Goal: Task Accomplishment & Management: Manage account settings

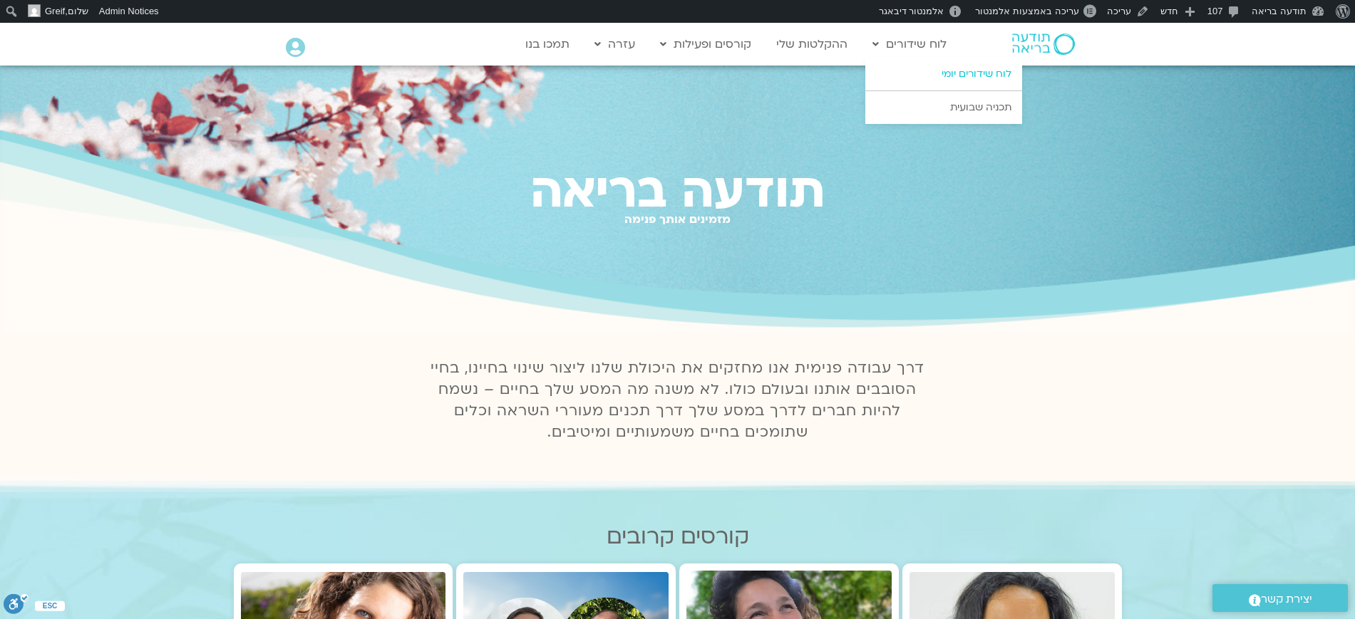
click at [942, 77] on link "לוח שידורים יומי" at bounding box center [943, 74] width 157 height 33
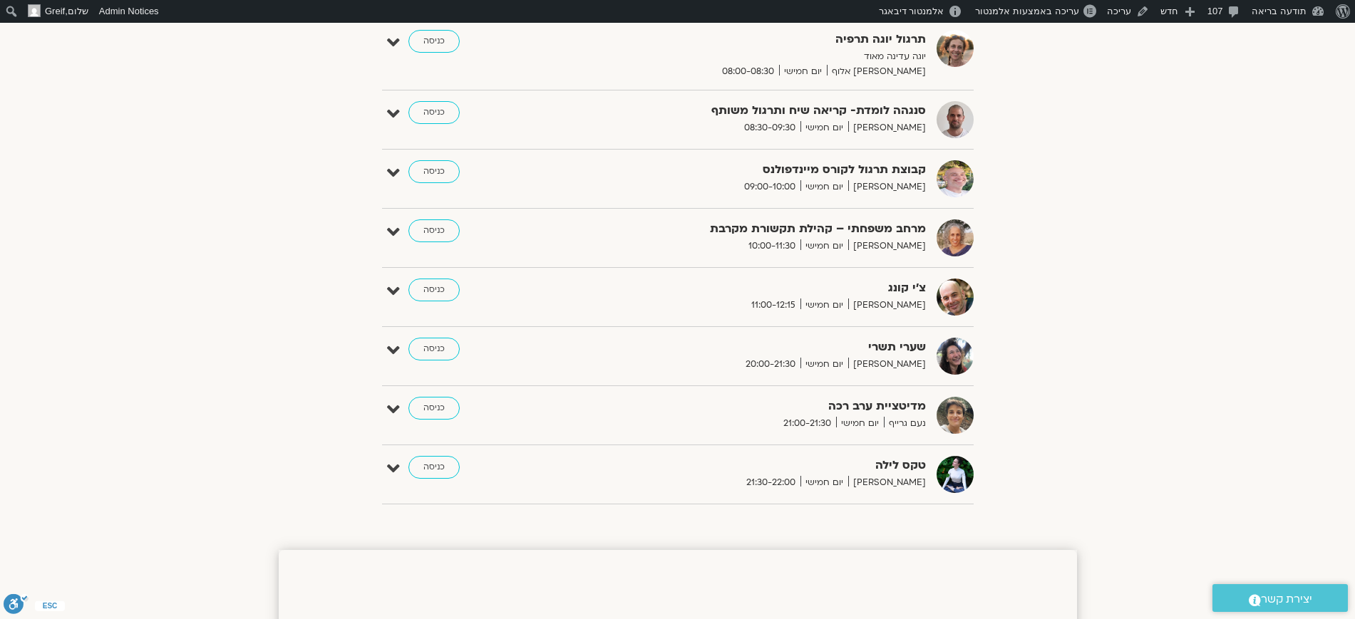
drag, startPoint x: 1368, startPoint y: 130, endPoint x: 1366, endPoint y: 110, distance: 19.3
click at [1137, 359] on section "הצג רק הרצאות להם יש לי גישה ספטמבר 21 - ספטמבר 27 השבוע להציג אירועים שפתוחים …" at bounding box center [677, 94] width 1355 height 855
click at [433, 406] on link "כניסה" at bounding box center [433, 408] width 51 height 23
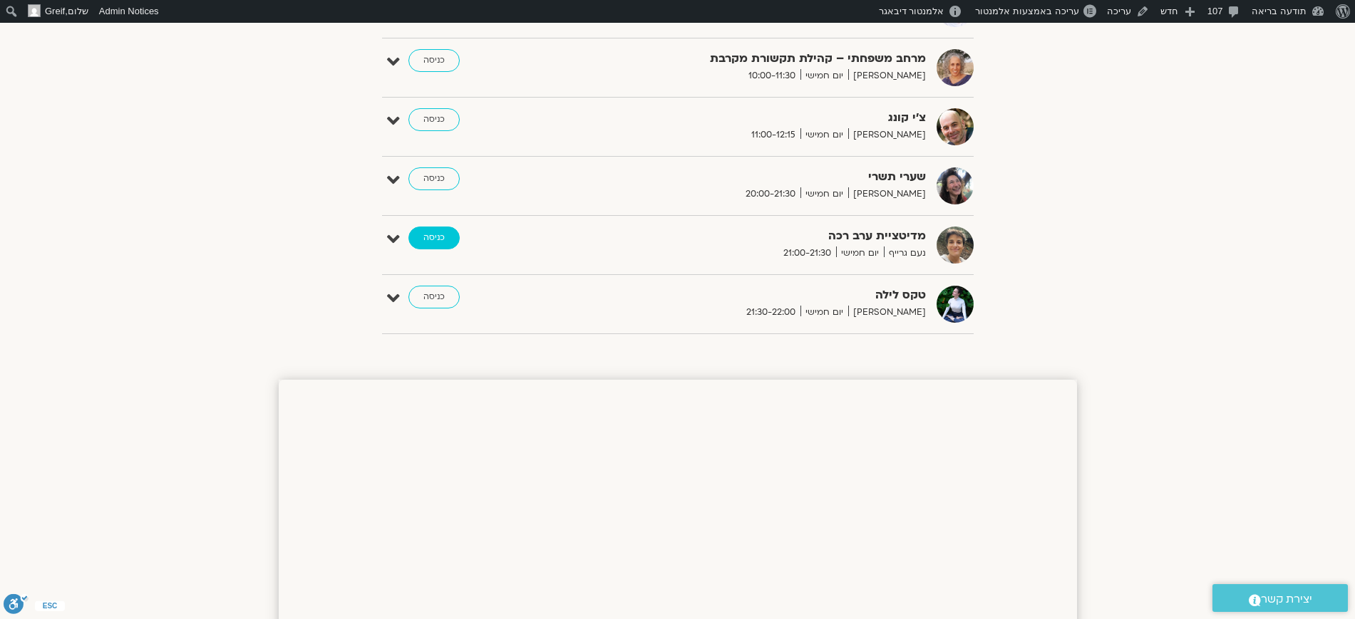
click at [455, 239] on link "כניסה" at bounding box center [433, 238] width 51 height 23
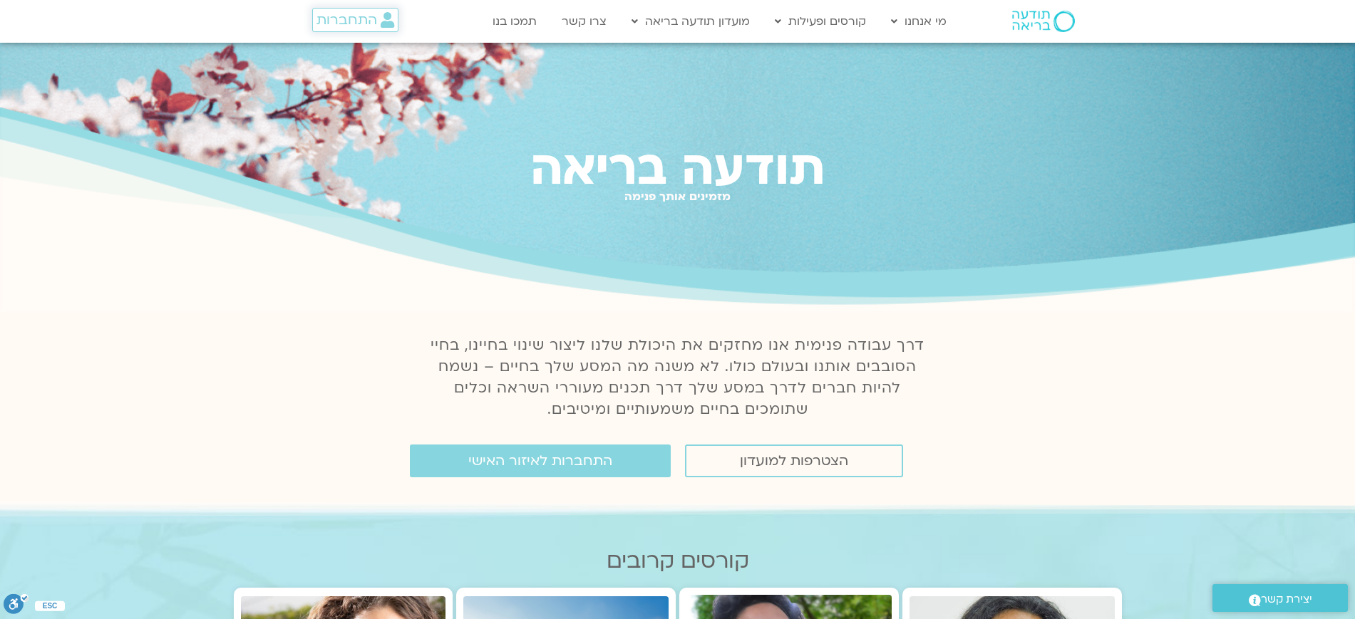
click at [372, 26] on span "התחברות" at bounding box center [346, 20] width 61 height 16
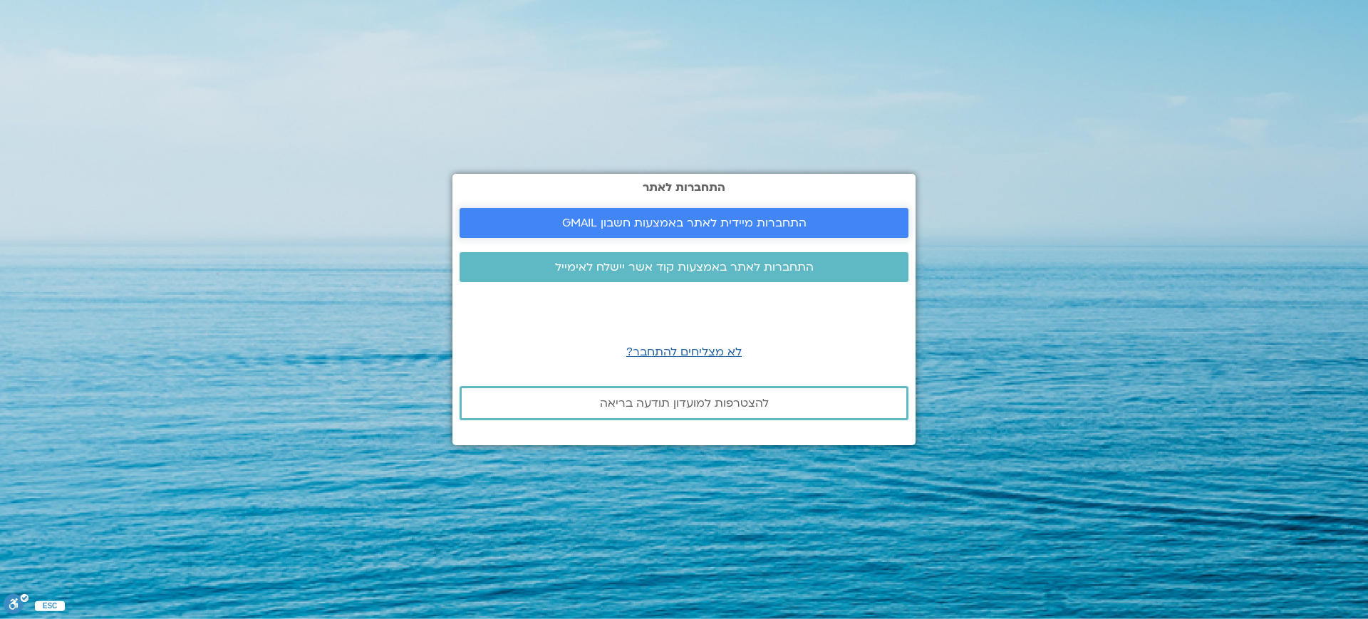
click at [809, 218] on span "התחברות מיידית לאתר באמצעות חשבון GMAIL" at bounding box center [684, 223] width 415 height 13
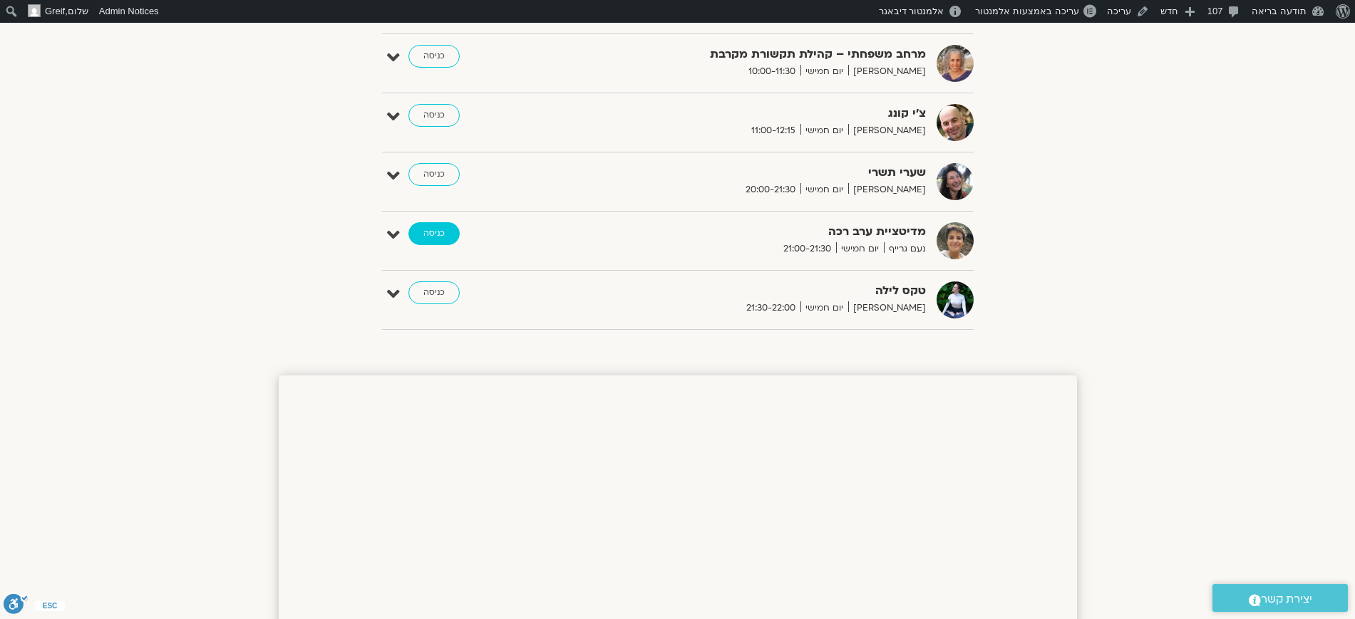
click at [449, 234] on link "כניסה" at bounding box center [433, 233] width 51 height 23
